Goal: Transaction & Acquisition: Purchase product/service

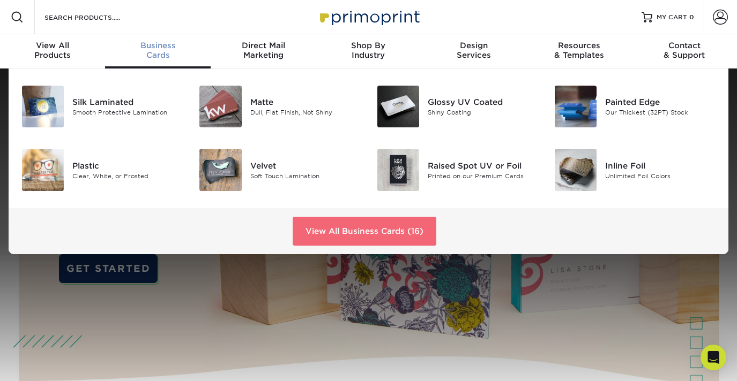
click at [334, 236] on link "View All Business Cards (16)" at bounding box center [364, 231] width 144 height 29
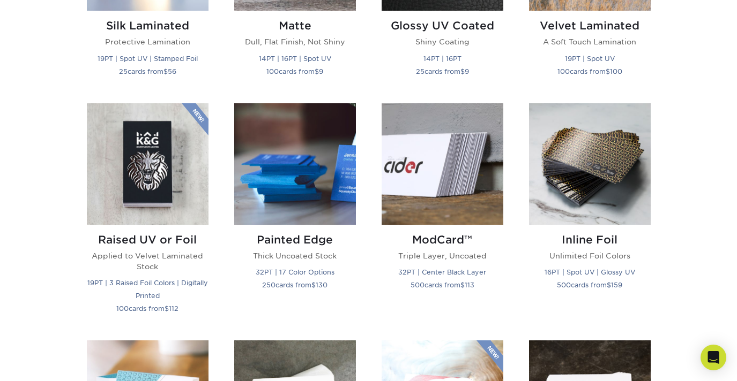
scroll to position [664, 0]
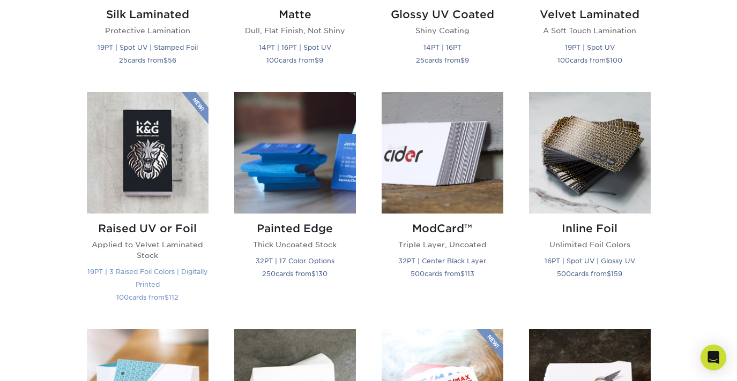
click at [148, 169] on img at bounding box center [148, 153] width 122 height 122
